Goal: Navigation & Orientation: Find specific page/section

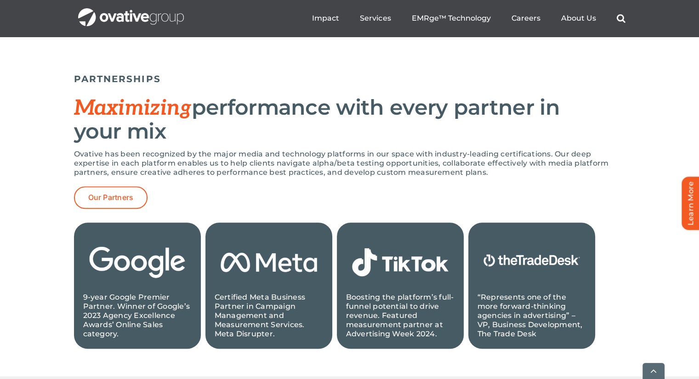
scroll to position [873, 0]
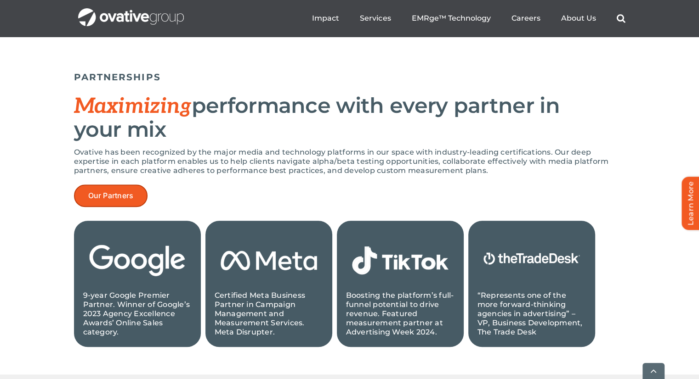
click at [106, 198] on span "Our Partners" at bounding box center [110, 196] width 45 height 9
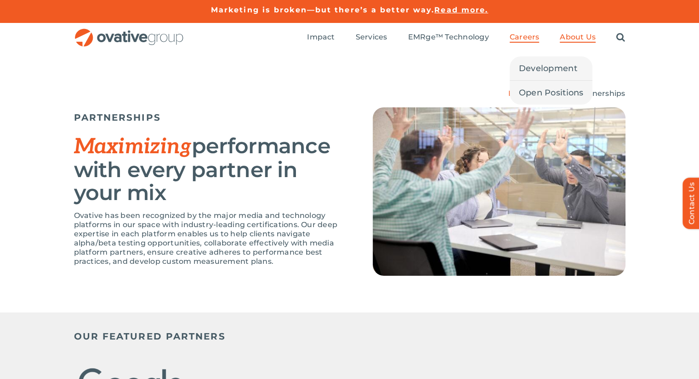
click at [514, 41] on span "Careers" at bounding box center [524, 37] width 30 height 9
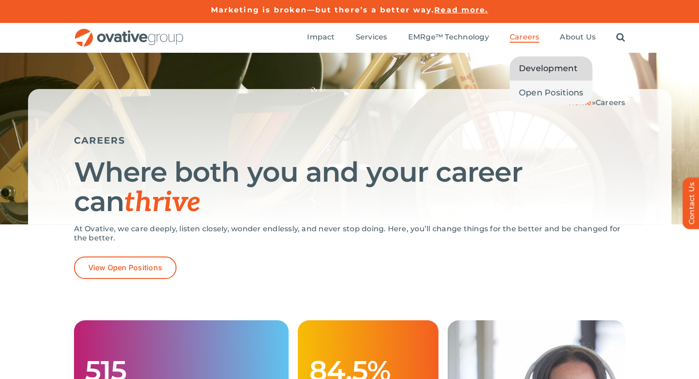
click at [537, 68] on span "Development" at bounding box center [548, 68] width 58 height 13
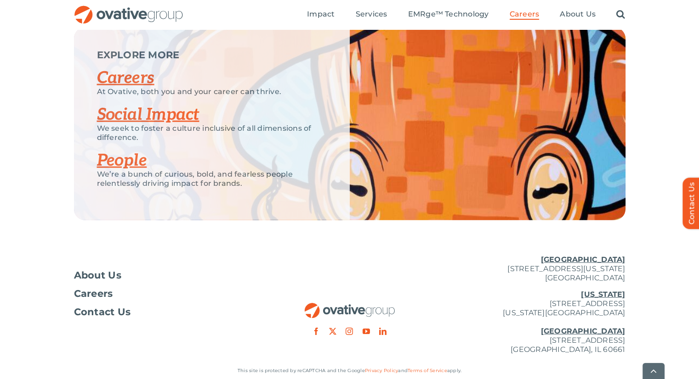
scroll to position [2297, 0]
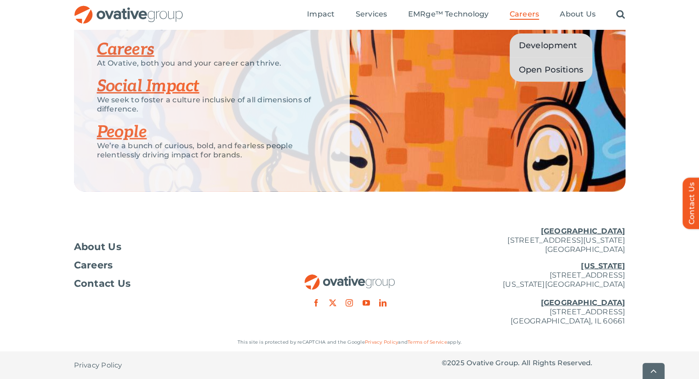
click at [542, 77] on link "Open Positions" at bounding box center [550, 70] width 83 height 24
